Goal: Navigation & Orientation: Find specific page/section

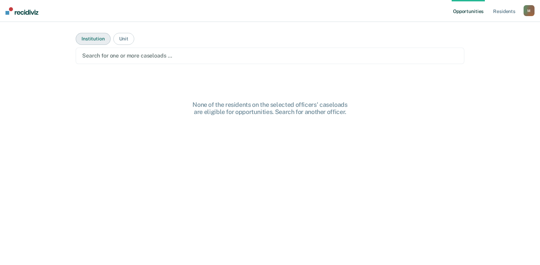
click at [99, 33] on button "Institution" at bounding box center [93, 39] width 35 height 12
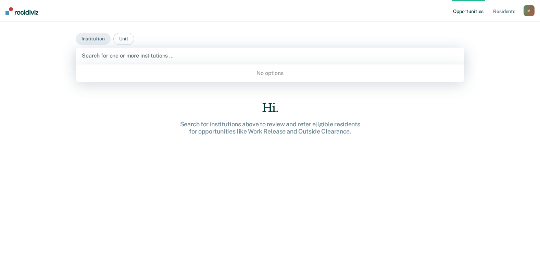
click at [102, 50] on div "Search for one or more institutions …" at bounding box center [270, 56] width 389 height 16
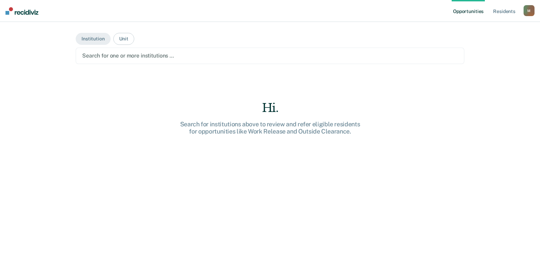
click at [104, 55] on div at bounding box center [270, 56] width 376 height 8
click at [108, 92] on main "Institution Unit Search for one or more institutions … Hi. Search for instituti…" at bounding box center [269, 135] width 405 height 227
click at [93, 36] on button "Institution" at bounding box center [93, 39] width 35 height 12
click at [539, 11] on nav "Opportunities Resident s [PERSON_NAME][EMAIL_ADDRESS][PERSON_NAME][DOMAIN_NAME]…" at bounding box center [270, 11] width 540 height 22
click at [512, 13] on link "Resident s" at bounding box center [504, 11] width 25 height 22
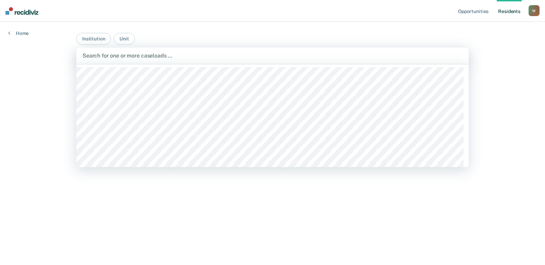
click at [174, 53] on div at bounding box center [273, 56] width 380 height 8
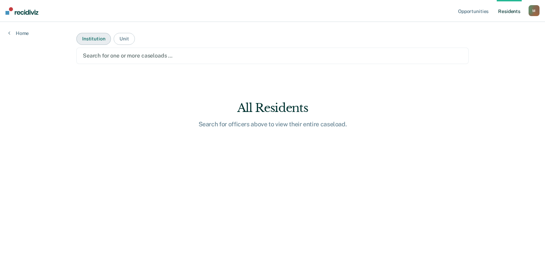
click at [93, 40] on button "Institution" at bounding box center [93, 39] width 35 height 12
click at [470, 12] on link "Opportunities" at bounding box center [473, 11] width 33 height 22
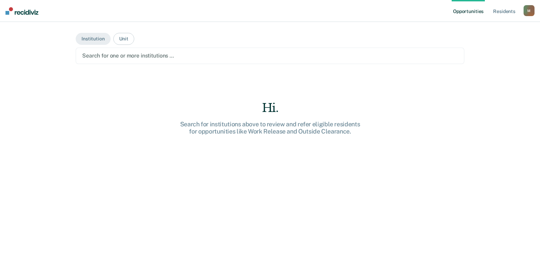
click at [189, 54] on div at bounding box center [270, 56] width 376 height 8
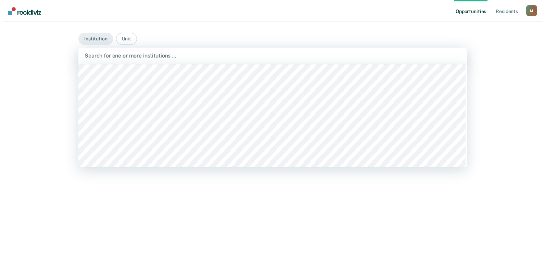
scroll to position [53, 0]
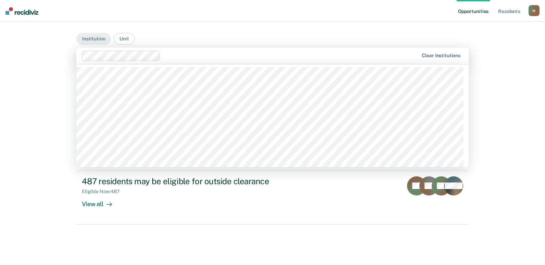
click at [423, 53] on div "Clear institutions" at bounding box center [441, 56] width 44 height 6
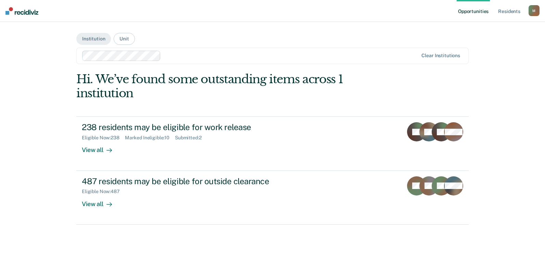
drag, startPoint x: 434, startPoint y: 46, endPoint x: 440, endPoint y: 42, distance: 6.9
click at [435, 45] on main "Institution Unit Clear institutions Hi. We’ve found some outstanding items acro…" at bounding box center [272, 135] width 409 height 227
click at [128, 36] on button "Unit" at bounding box center [124, 39] width 21 height 12
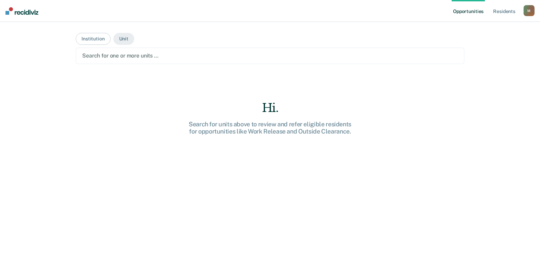
click at [181, 58] on div at bounding box center [270, 56] width 376 height 8
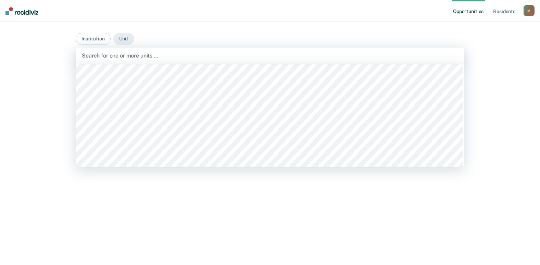
scroll to position [3870, 0]
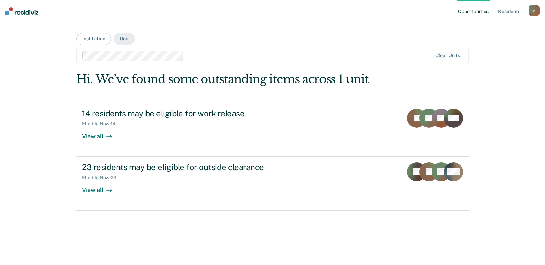
click at [533, 12] on div "M" at bounding box center [534, 10] width 11 height 11
click at [507, 39] on link "How it works" at bounding box center [506, 37] width 55 height 6
click at [36, 14] on img at bounding box center [21, 11] width 33 height 8
click at [532, 13] on div "M" at bounding box center [534, 10] width 11 height 11
click at [491, 27] on link "Profile" at bounding box center [506, 28] width 55 height 6
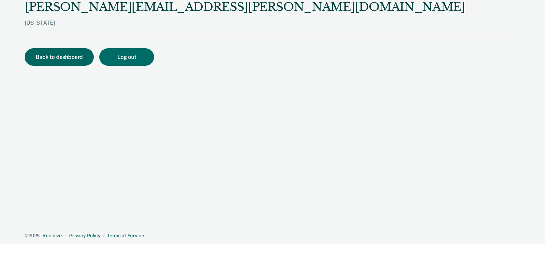
click at [43, 56] on button "Back to dashboard" at bounding box center [59, 56] width 69 height 17
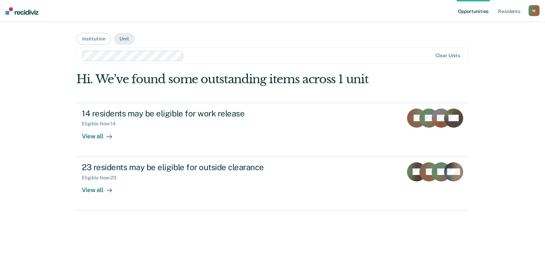
click at [533, 12] on div "M" at bounding box center [534, 10] width 11 height 11
click at [506, 40] on div "Profile How it works Log Out" at bounding box center [507, 37] width 66 height 34
click at [506, 38] on link "How it works" at bounding box center [506, 37] width 55 height 6
click at [33, 15] on nav "Opportunities Resident s [PERSON_NAME][EMAIL_ADDRESS][PERSON_NAME][DOMAIN_NAME]…" at bounding box center [272, 11] width 545 height 22
click at [31, 13] on img at bounding box center [21, 11] width 33 height 8
